Goal: Information Seeking & Learning: Find specific fact

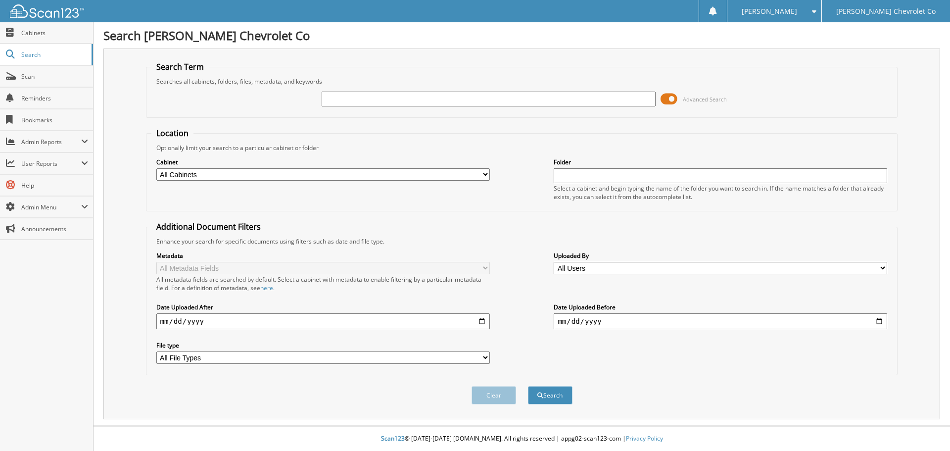
click at [392, 101] on input "text" at bounding box center [488, 99] width 333 height 15
paste input "5044765"
type input "5044765"
click at [528, 386] on button "Search" at bounding box center [550, 395] width 45 height 18
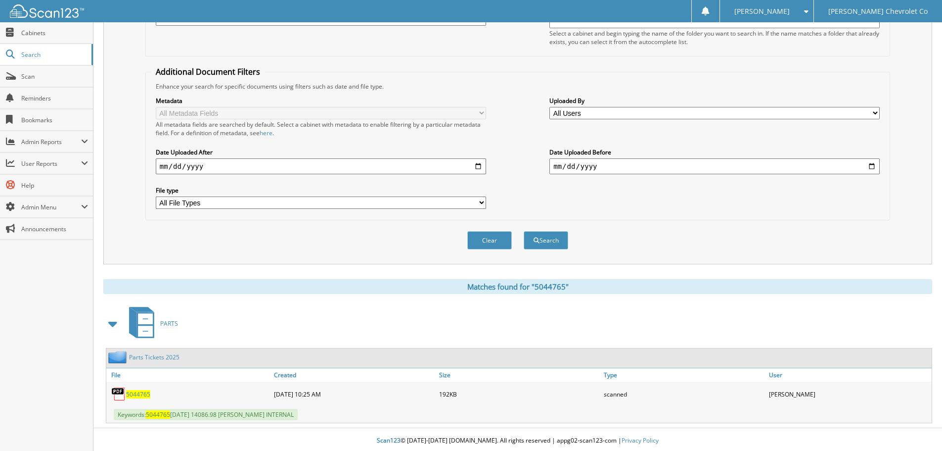
scroll to position [157, 0]
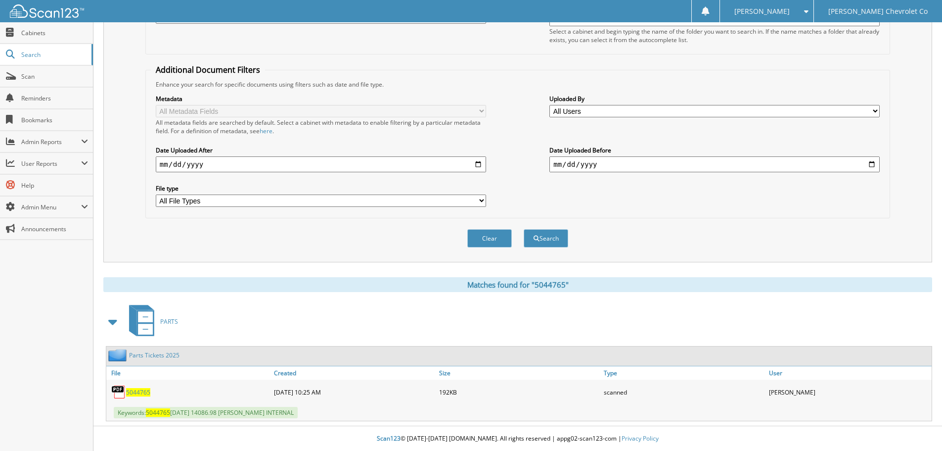
click at [148, 389] on span "5044765" at bounding box center [138, 392] width 24 height 8
click at [644, 241] on div "Clear Search" at bounding box center [517, 238] width 745 height 40
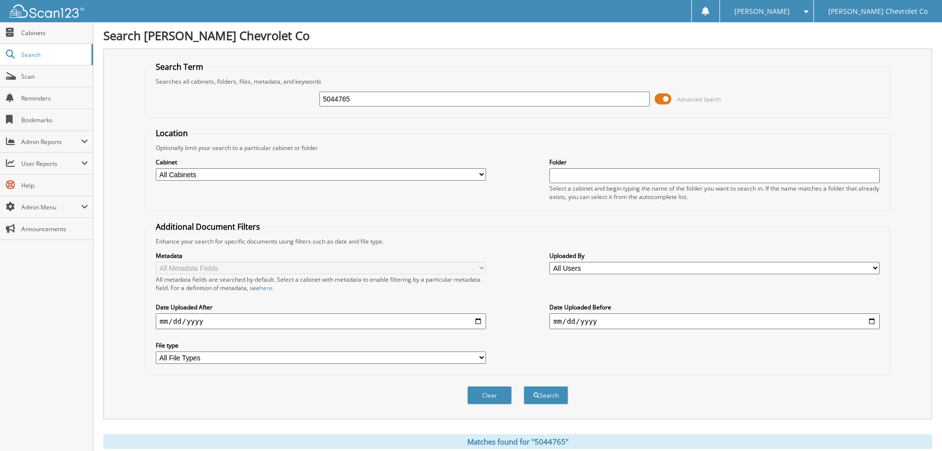
drag, startPoint x: 384, startPoint y: 99, endPoint x: 208, endPoint y: 100, distance: 175.6
click at [208, 100] on div "5044765 Advanced Search" at bounding box center [518, 99] width 734 height 27
paste input "649"
type input "5044649"
click at [524, 386] on button "Search" at bounding box center [546, 395] width 45 height 18
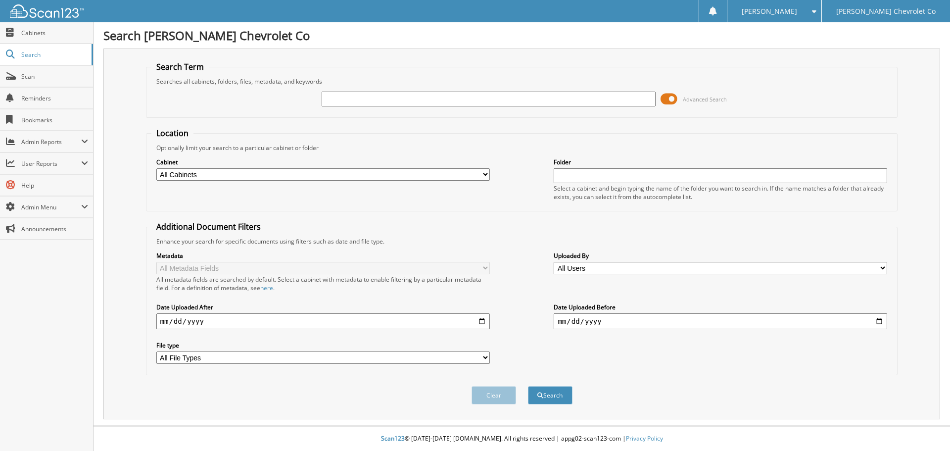
click at [388, 100] on input "text" at bounding box center [488, 99] width 333 height 15
type input "6064398"
click at [528, 386] on button "Search" at bounding box center [550, 395] width 45 height 18
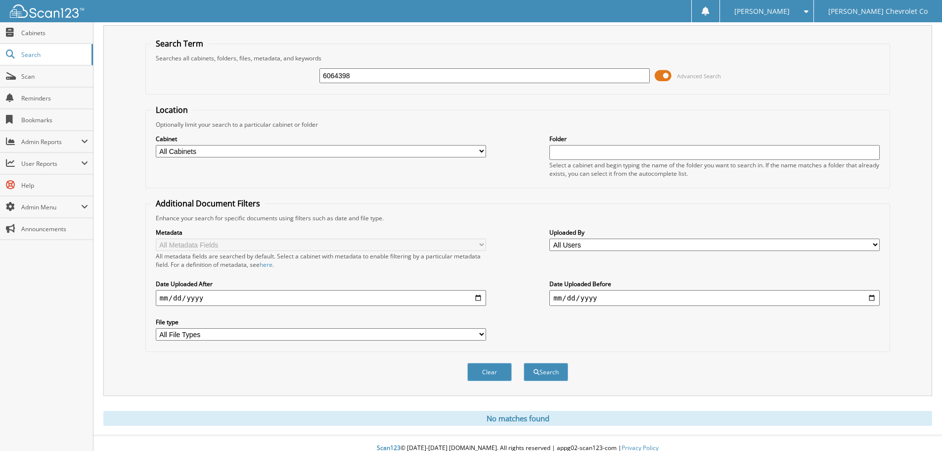
scroll to position [33, 0]
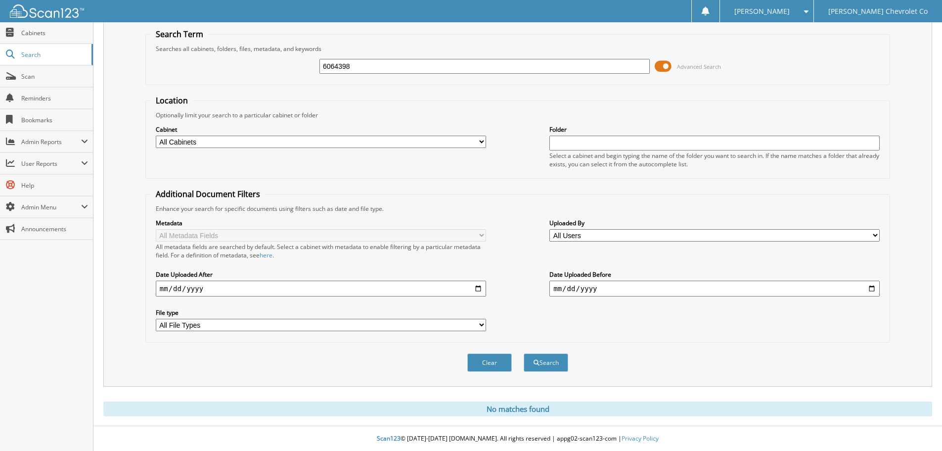
drag, startPoint x: 358, startPoint y: 66, endPoint x: 253, endPoint y: 68, distance: 104.9
click at [253, 68] on div "6064398 Advanced Search" at bounding box center [518, 66] width 734 height 27
drag, startPoint x: 375, startPoint y: 66, endPoint x: 197, endPoint y: 85, distance: 179.1
click at [199, 85] on form "Search Term Searches all cabinets, folders, files, metadata, and keywords 50446…" at bounding box center [517, 206] width 745 height 354
paste input "5044956"
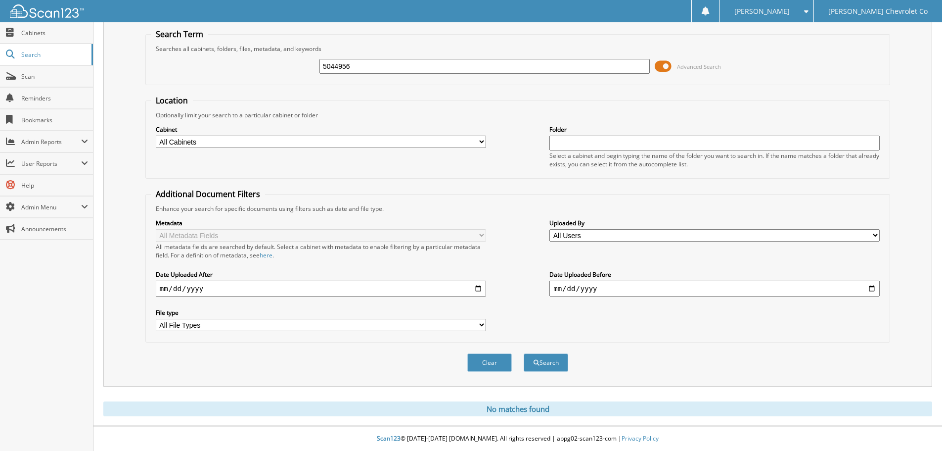
type input "5044956"
click at [524, 353] on button "Search" at bounding box center [546, 362] width 45 height 18
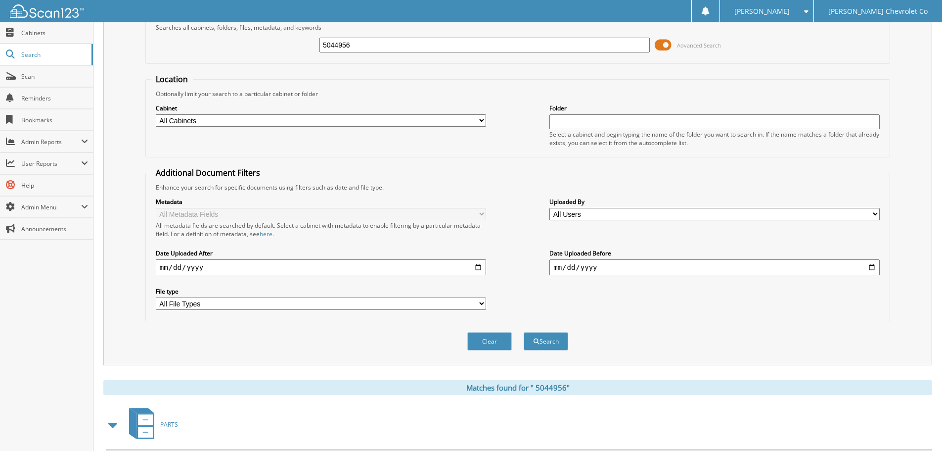
scroll to position [157, 0]
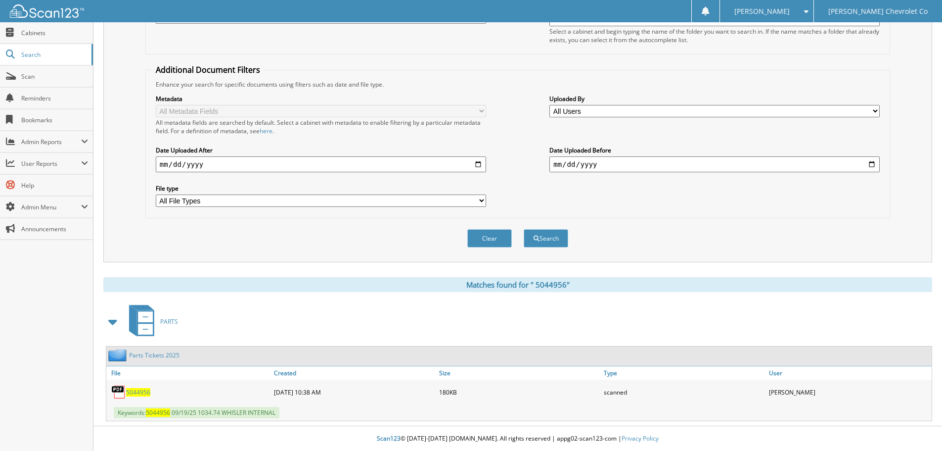
click at [137, 393] on span "5 0 4 4 9 5 6" at bounding box center [138, 392] width 24 height 8
click at [715, 232] on div "Clear Search" at bounding box center [517, 238] width 745 height 40
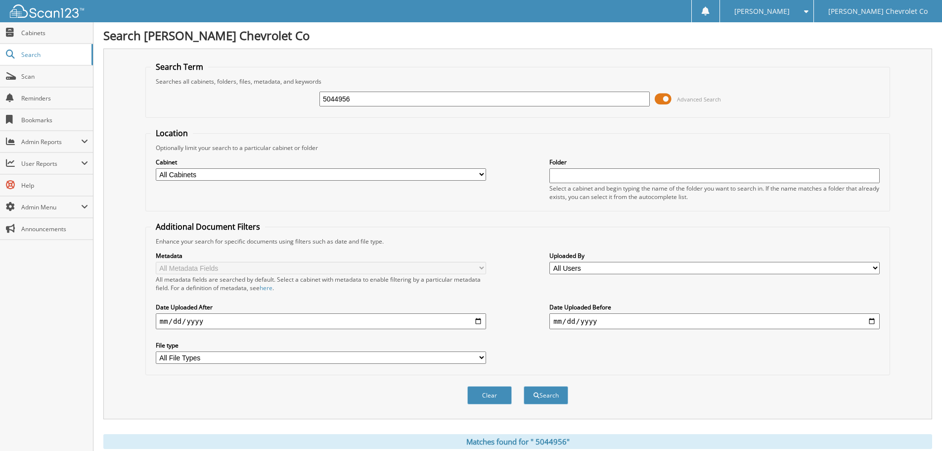
drag, startPoint x: 393, startPoint y: 101, endPoint x: 152, endPoint y: 107, distance: 241.0
click at [157, 107] on div "5044956 Advanced Search" at bounding box center [518, 99] width 734 height 27
paste input "5044958"
type input "5044958"
click at [524, 386] on button "Search" at bounding box center [546, 395] width 45 height 18
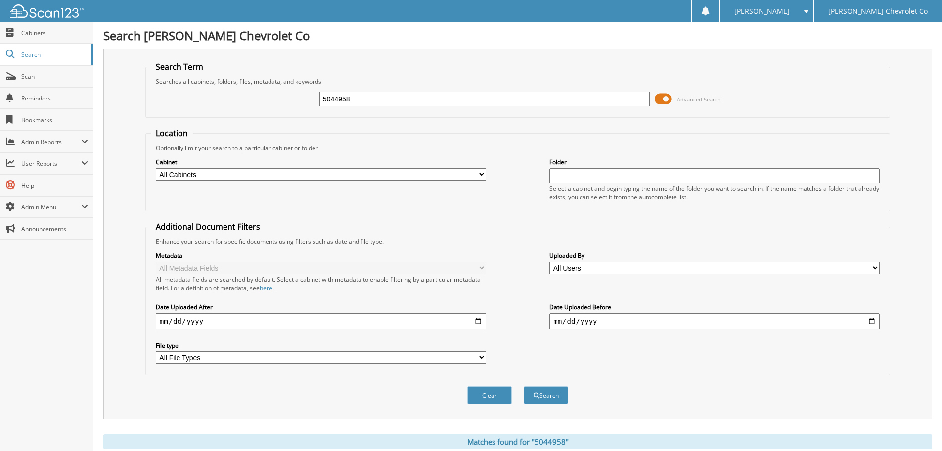
scroll to position [157, 0]
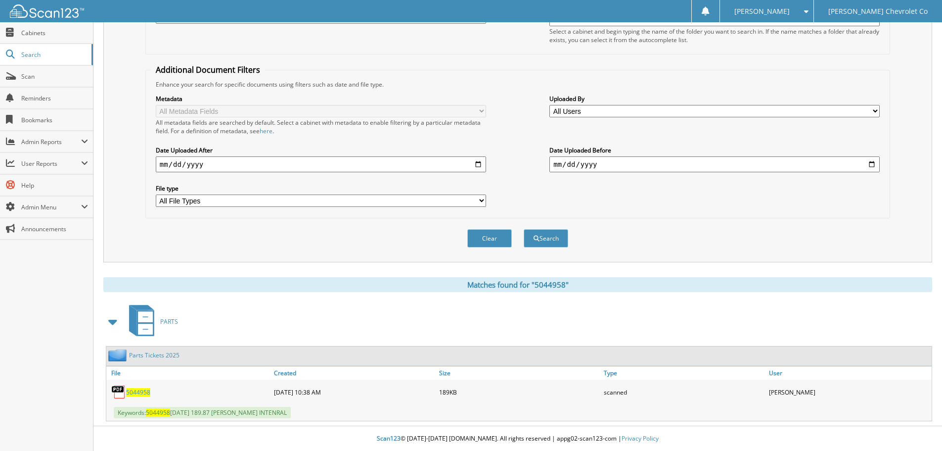
click at [139, 391] on span "5044958" at bounding box center [138, 392] width 24 height 8
click at [395, 218] on fieldset "Additional Document Filters Enhance your search for specific documents using fi…" at bounding box center [517, 141] width 745 height 154
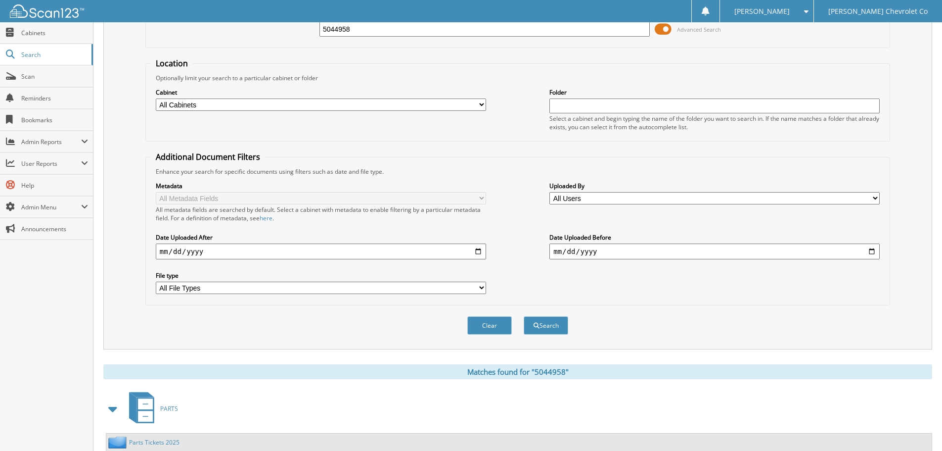
scroll to position [0, 0]
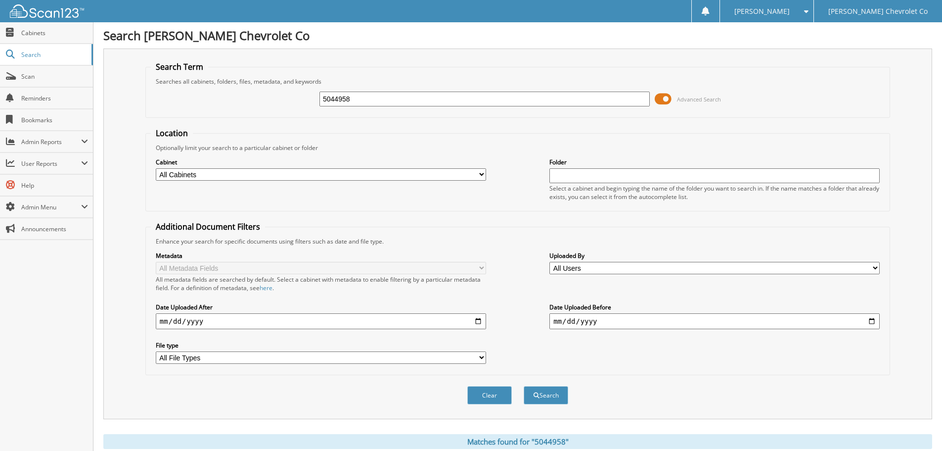
drag, startPoint x: 365, startPoint y: 96, endPoint x: 231, endPoint y: 107, distance: 133.5
click at [231, 107] on div "5044958 Advanced Search" at bounding box center [518, 99] width 734 height 27
paste input "5044965"
type input "5044965"
click at [524, 386] on button "Search" at bounding box center [546, 395] width 45 height 18
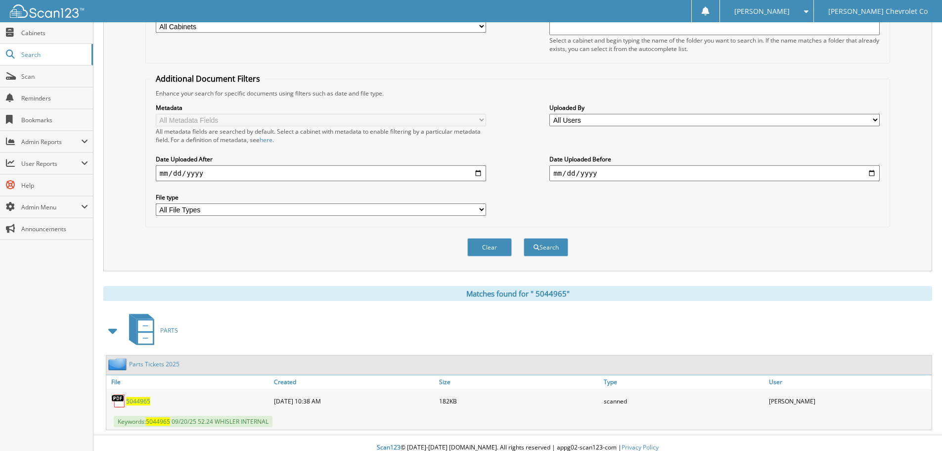
scroll to position [157, 0]
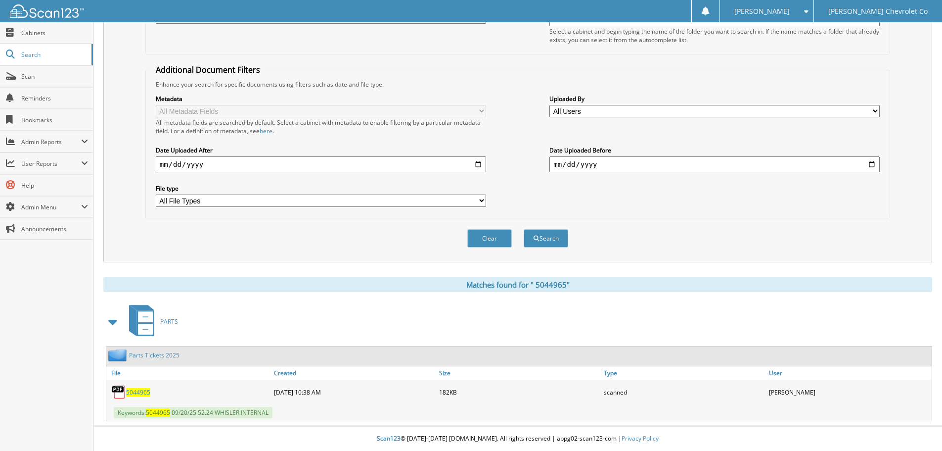
click at [147, 393] on span "5 0 4 4 9 6 5" at bounding box center [138, 392] width 24 height 8
click at [334, 280] on div "Matches found for " 5044965"" at bounding box center [517, 284] width 829 height 15
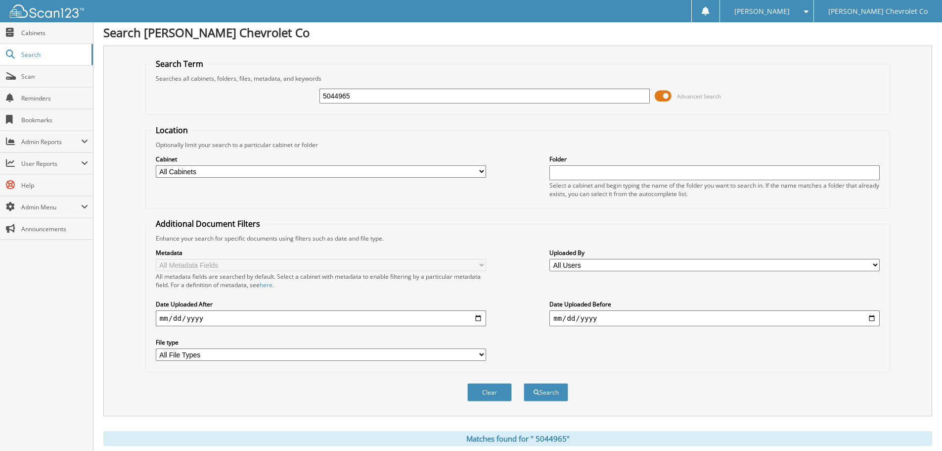
scroll to position [0, 0]
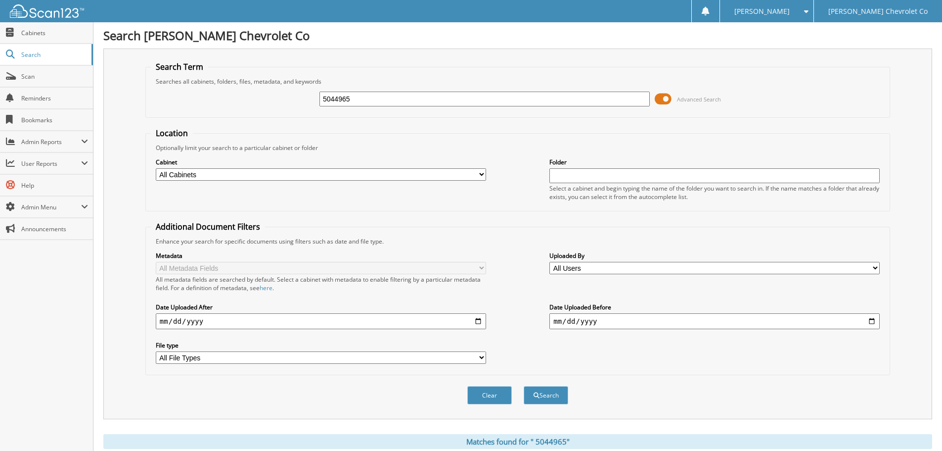
drag, startPoint x: 371, startPoint y: 97, endPoint x: 205, endPoint y: 122, distance: 168.0
click at [207, 121] on form "Search Term Searches all cabinets, folders, files, metadata, and keywords 50449…" at bounding box center [517, 238] width 745 height 354
paste input "70"
type input "5044970"
click at [524, 386] on button "Search" at bounding box center [546, 395] width 45 height 18
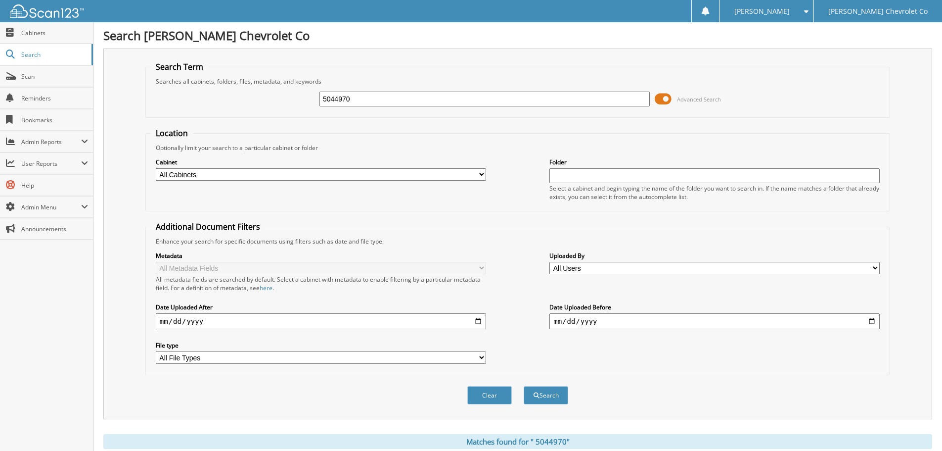
click at [328, 100] on input "5044970" at bounding box center [485, 99] width 330 height 15
type input "5044970"
click at [524, 386] on button "Search" at bounding box center [546, 395] width 45 height 18
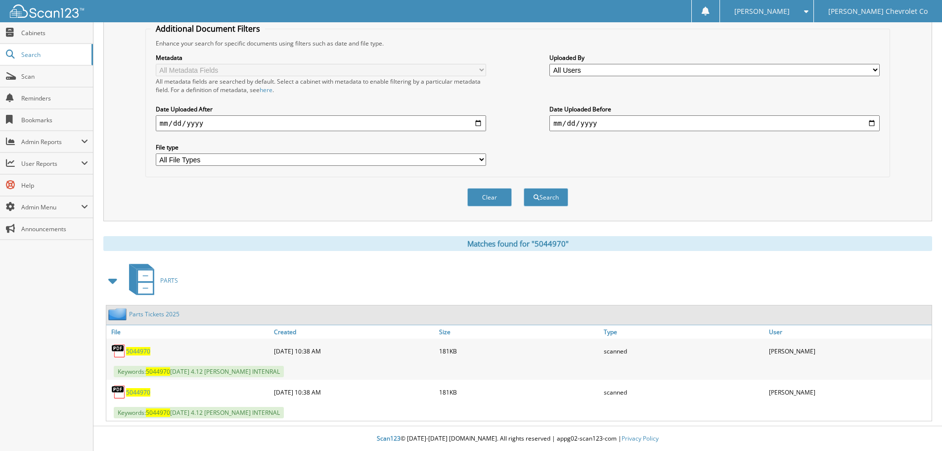
scroll to position [198, 0]
click at [136, 350] on span "5044970" at bounding box center [138, 351] width 24 height 8
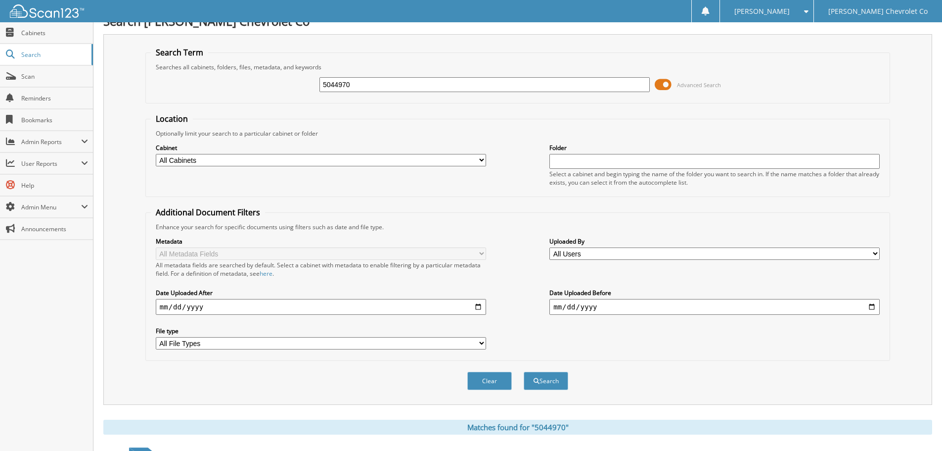
scroll to position [0, 0]
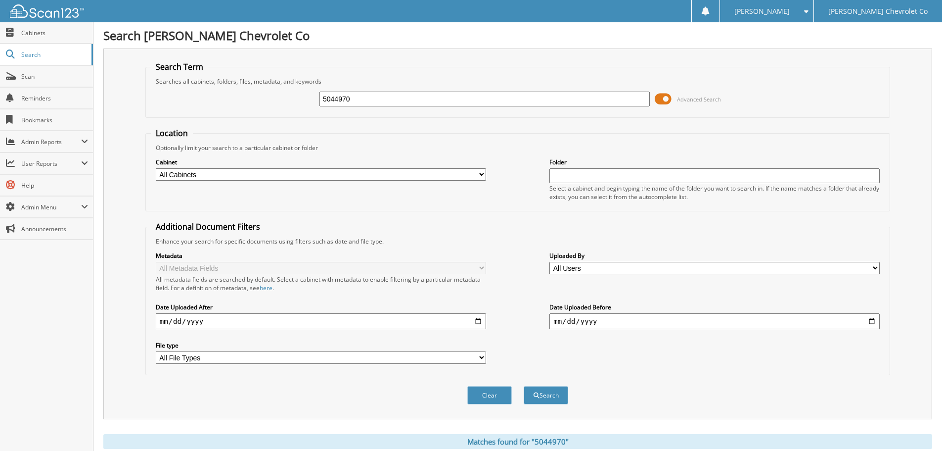
drag, startPoint x: 347, startPoint y: 99, endPoint x: 223, endPoint y: 106, distance: 124.3
click at [223, 106] on div "5044970 Advanced Search" at bounding box center [518, 99] width 734 height 27
paste input "5027"
type input "5045027"
click at [524, 386] on button "Search" at bounding box center [546, 395] width 45 height 18
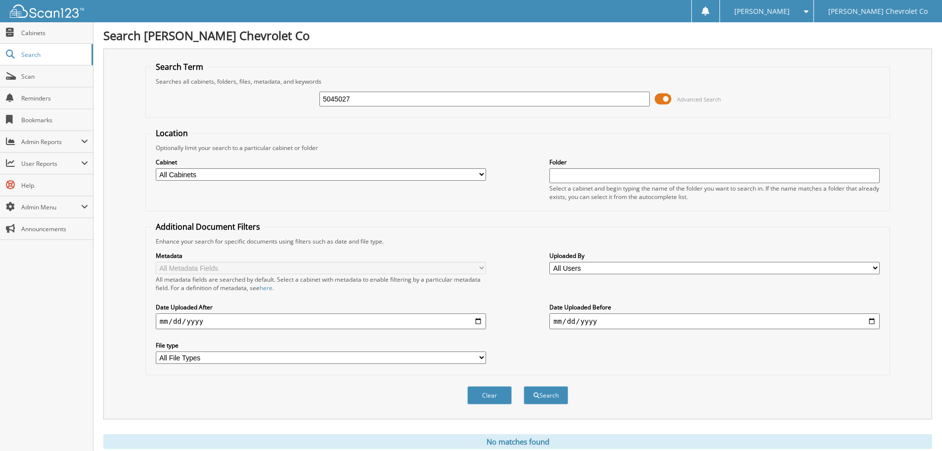
drag, startPoint x: 365, startPoint y: 100, endPoint x: 175, endPoint y: 121, distance: 191.6
click at [177, 119] on form "Search Term Searches all cabinets, folders, files, metadata, and keywords 50450…" at bounding box center [517, 238] width 745 height 354
paste input "704053"
type input "7040537"
click at [524, 386] on button "Search" at bounding box center [546, 395] width 45 height 18
